Goal: Ask a question

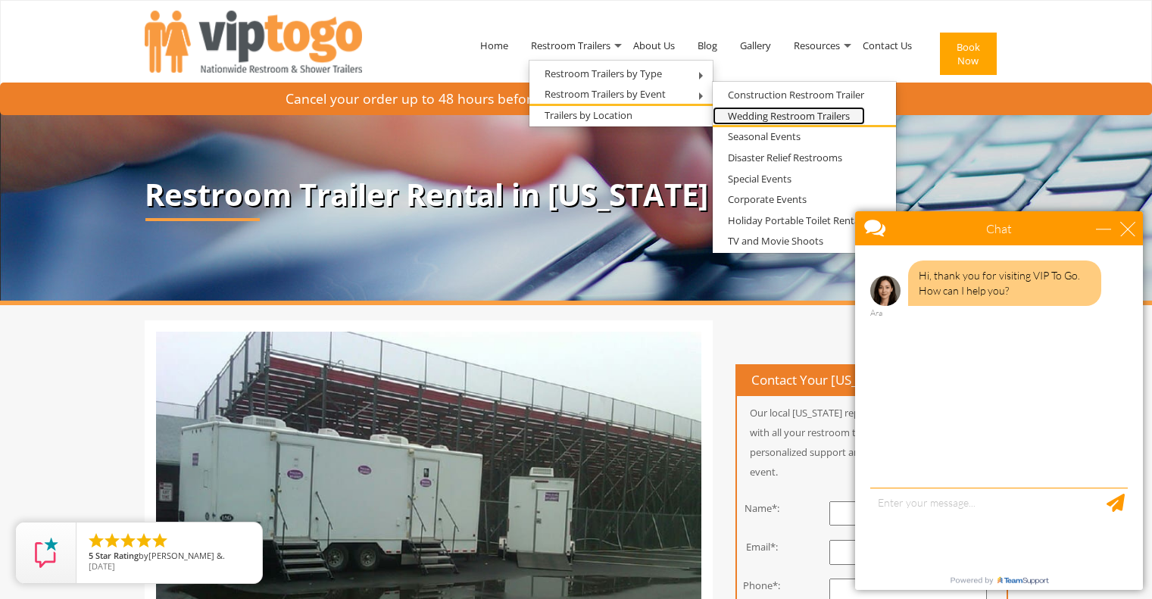
click at [755, 116] on link "Wedding Restroom Trailers" at bounding box center [789, 116] width 152 height 19
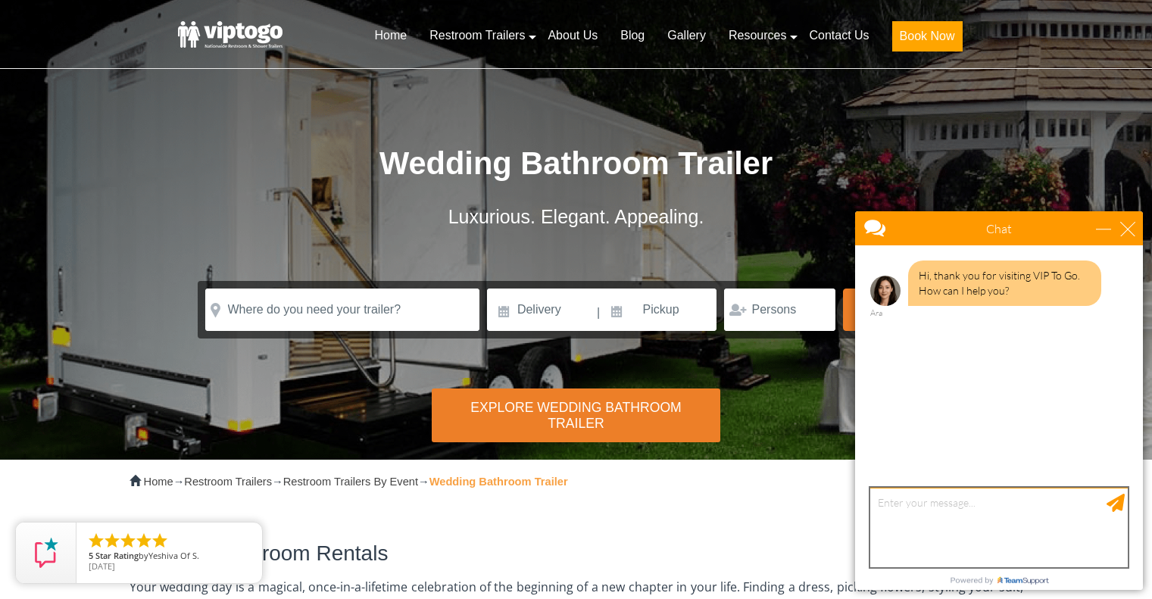
click at [920, 511] on textarea "type your message" at bounding box center [1000, 528] width 258 height 80
type textarea "We are looking for a trailer for a wedding in [GEOGRAPHIC_DATA] [US_STATE] [DAT…"
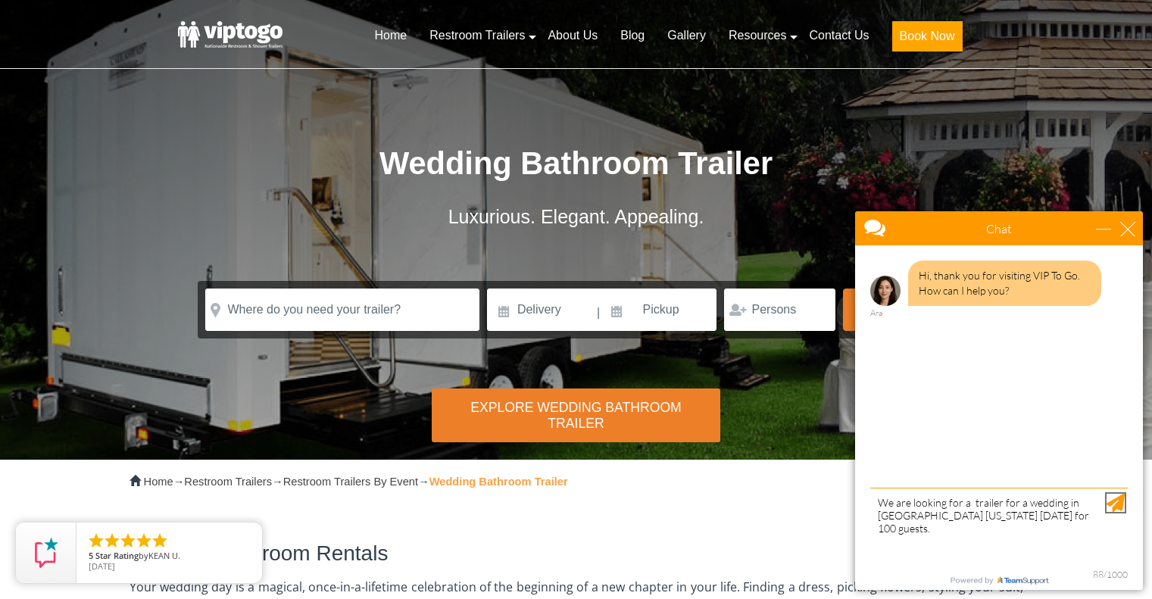
click at [1118, 498] on div "Send Message" at bounding box center [1116, 503] width 18 height 18
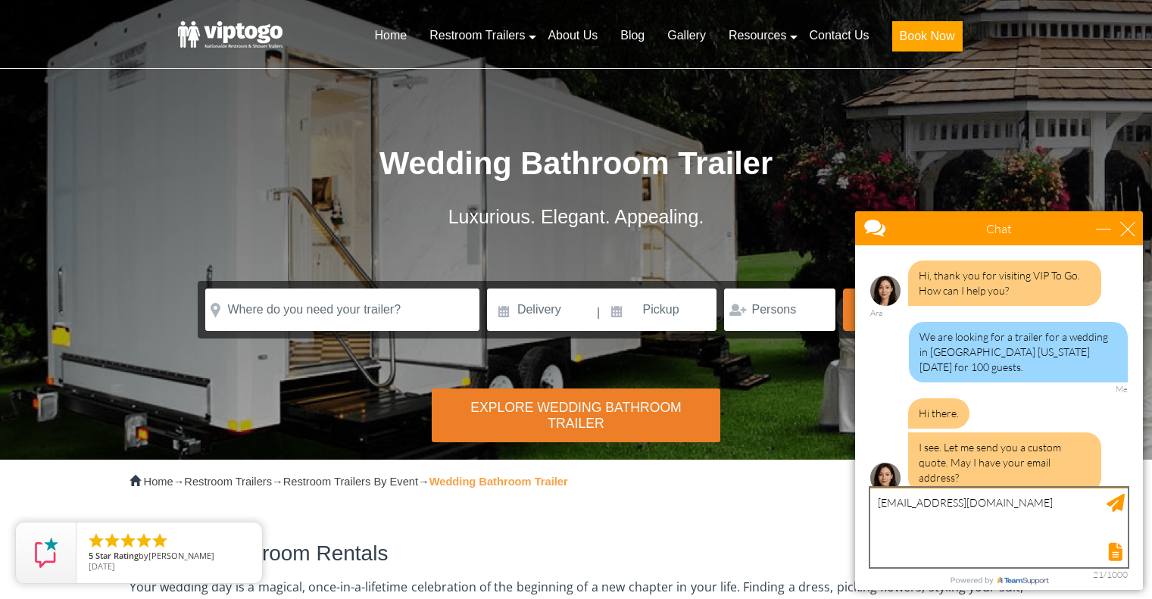
type textarea "[EMAIL_ADDRESS][DOMAIN_NAME]"
click at [1115, 502] on div "Send Message" at bounding box center [1116, 503] width 18 height 18
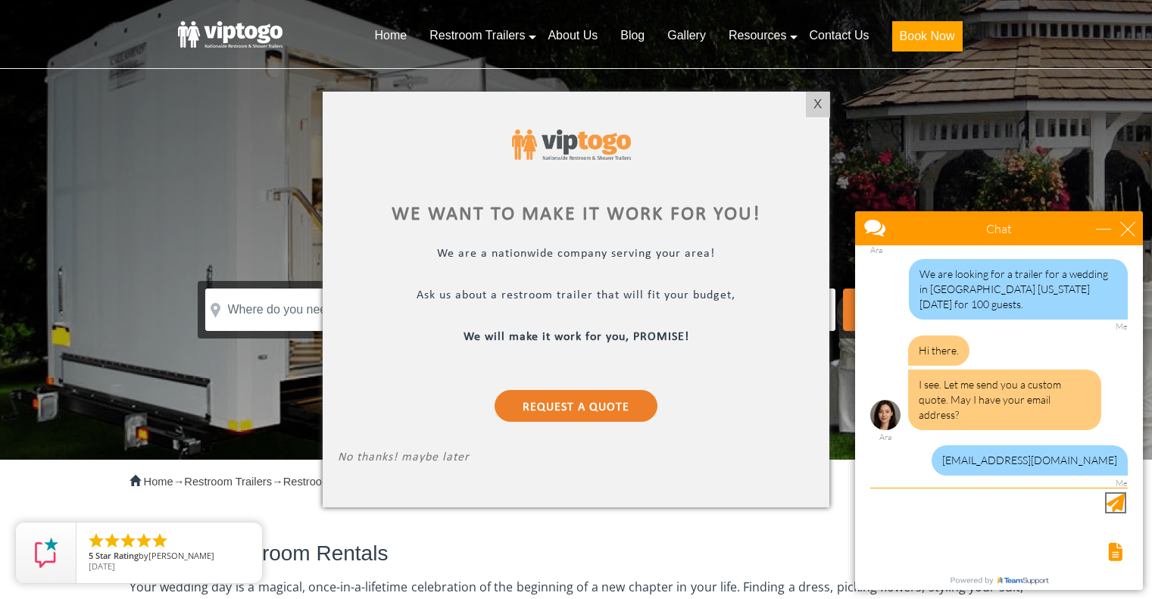
scroll to position [48, 0]
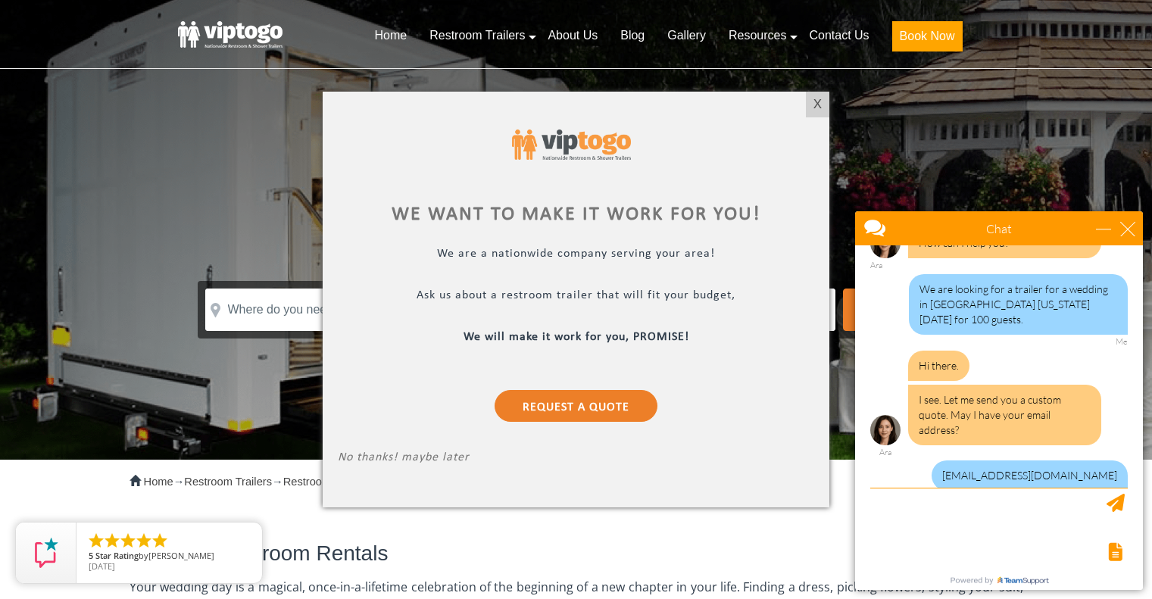
click at [842, 38] on div at bounding box center [576, 299] width 1152 height 599
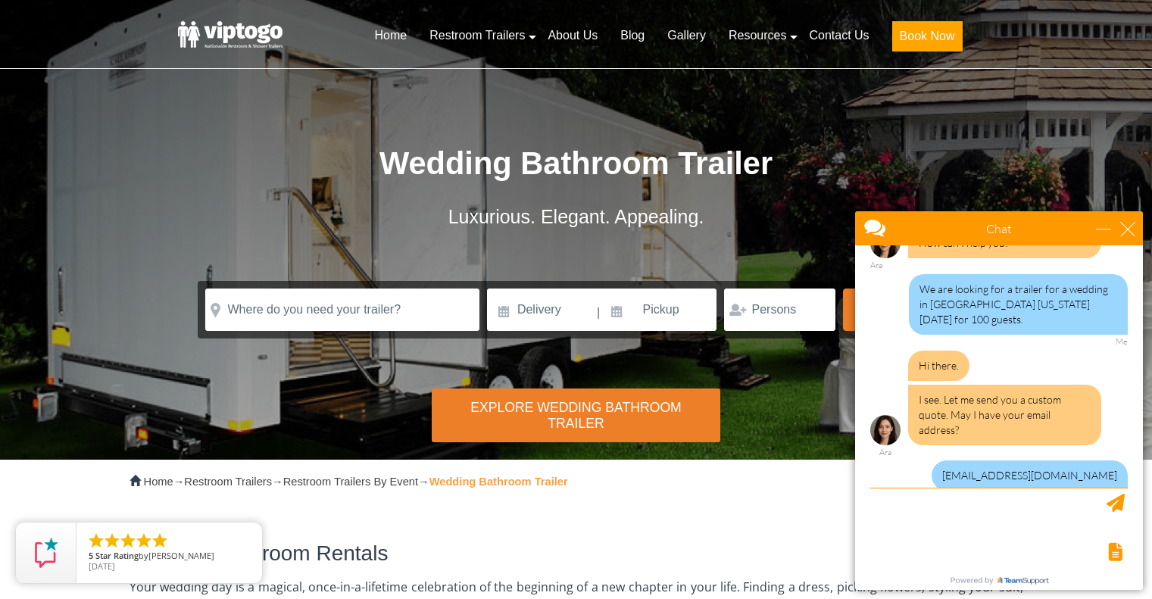
scroll to position [94, 0]
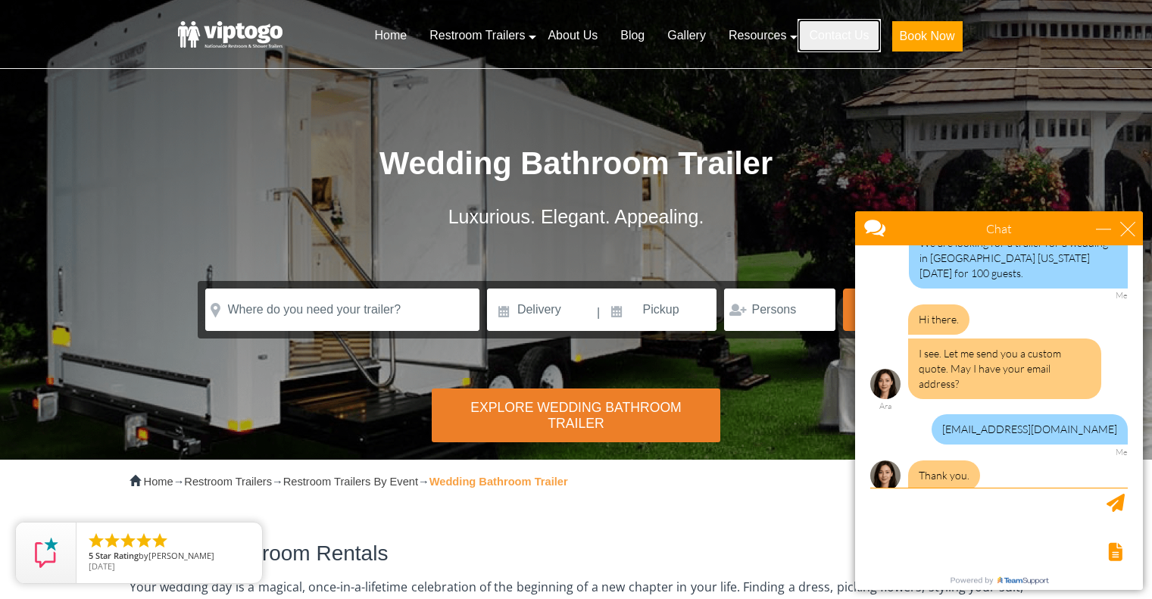
click at [840, 34] on link "Contact Us" at bounding box center [839, 35] width 83 height 33
